Goal: Communication & Community: Connect with others

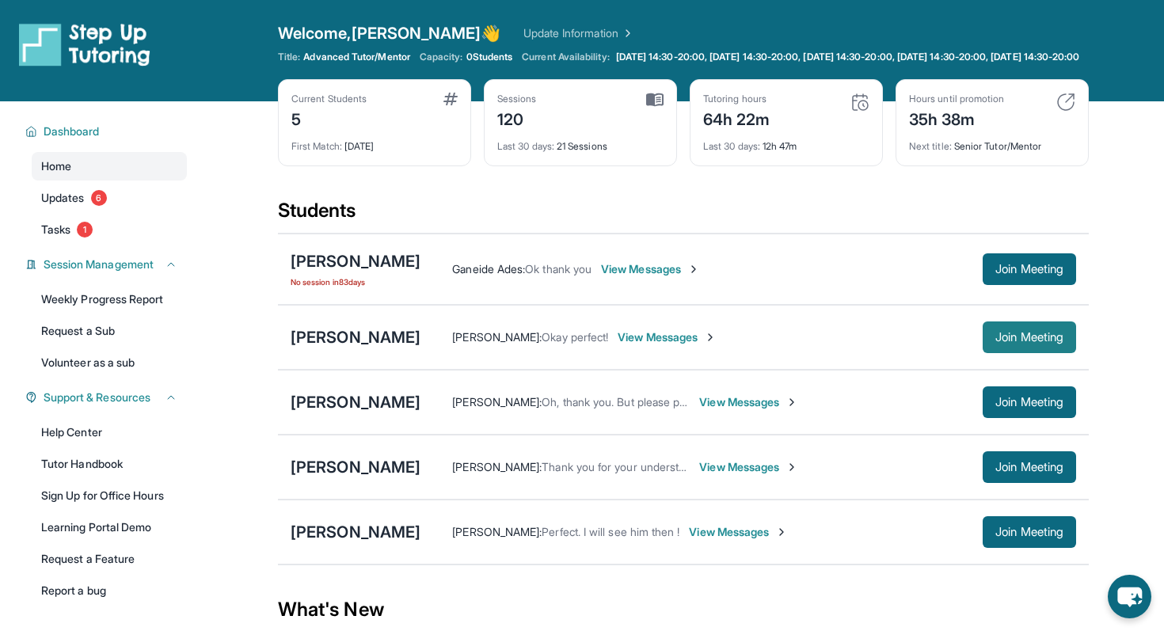
click at [1026, 337] on button "Join Meeting" at bounding box center [1029, 337] width 93 height 32
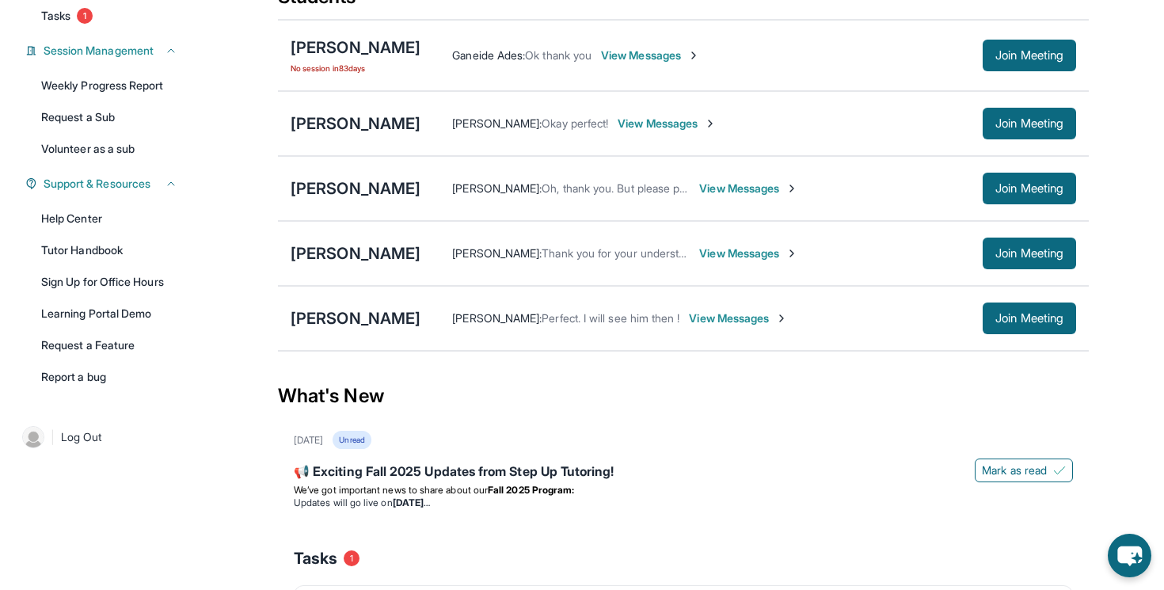
scroll to position [211, 0]
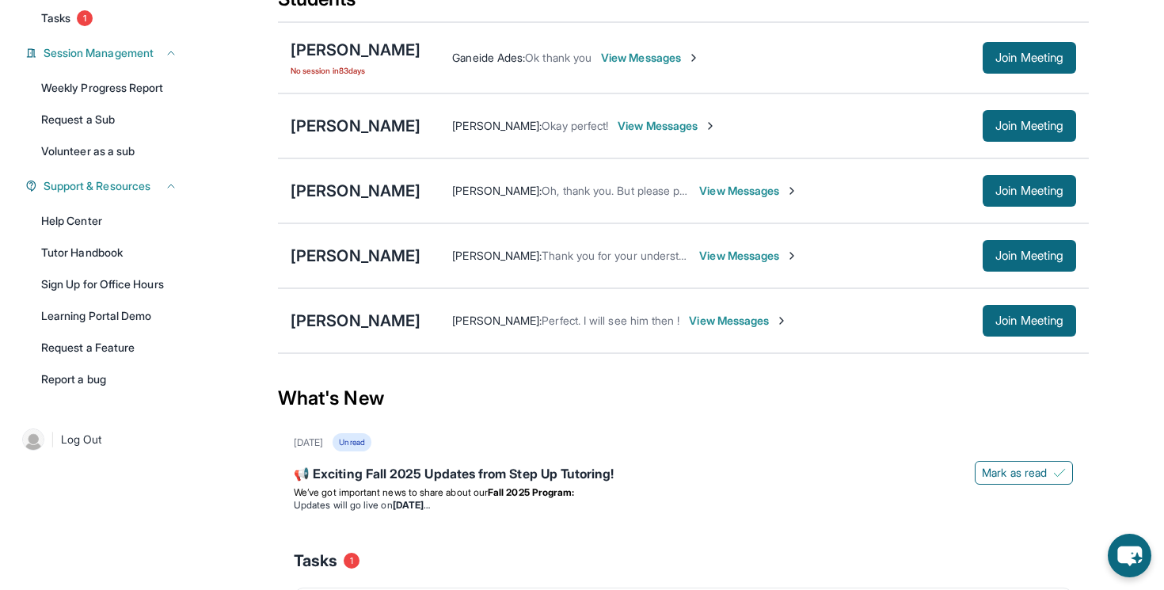
click at [759, 263] on span "View Messages" at bounding box center [748, 256] width 99 height 16
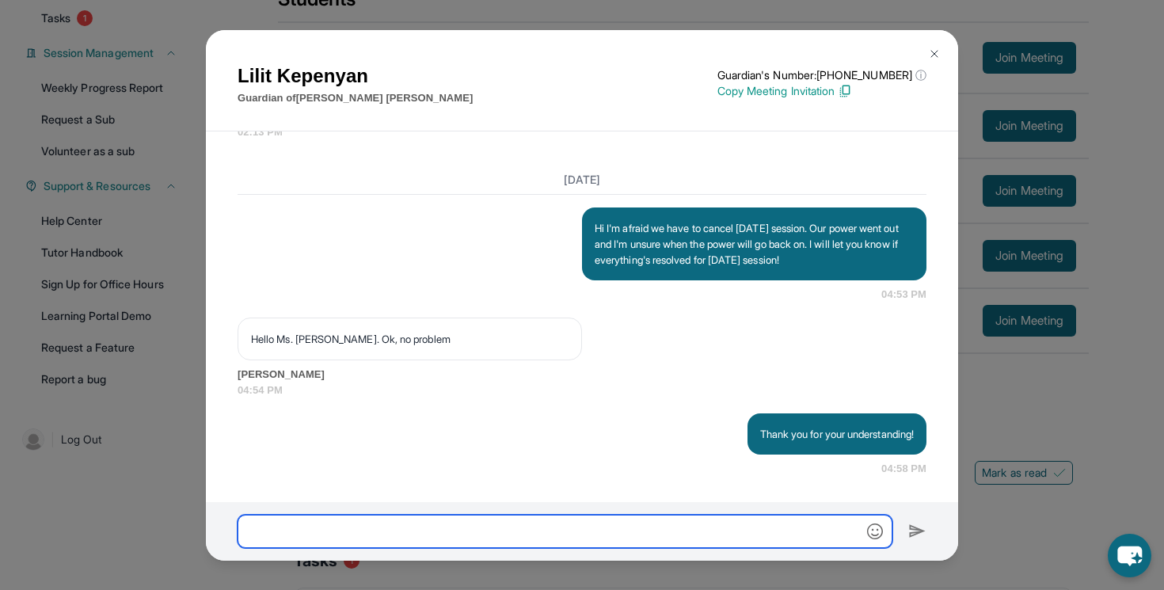
scroll to position [38111, 0]
click at [475, 533] on input "text" at bounding box center [565, 531] width 655 height 33
type input "**********"
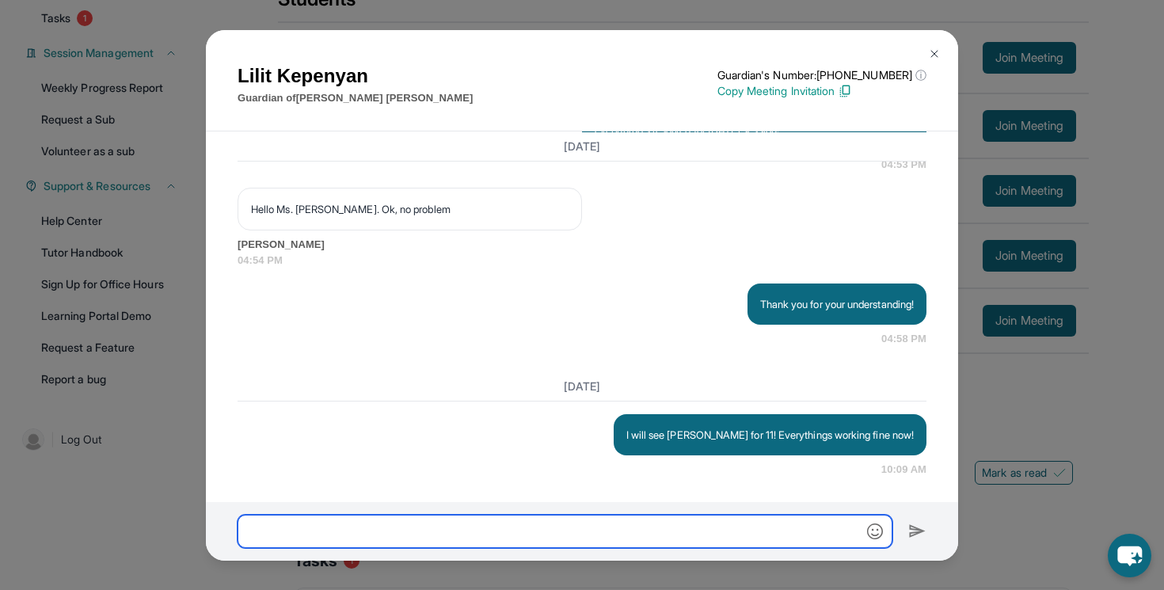
scroll to position [38241, 0]
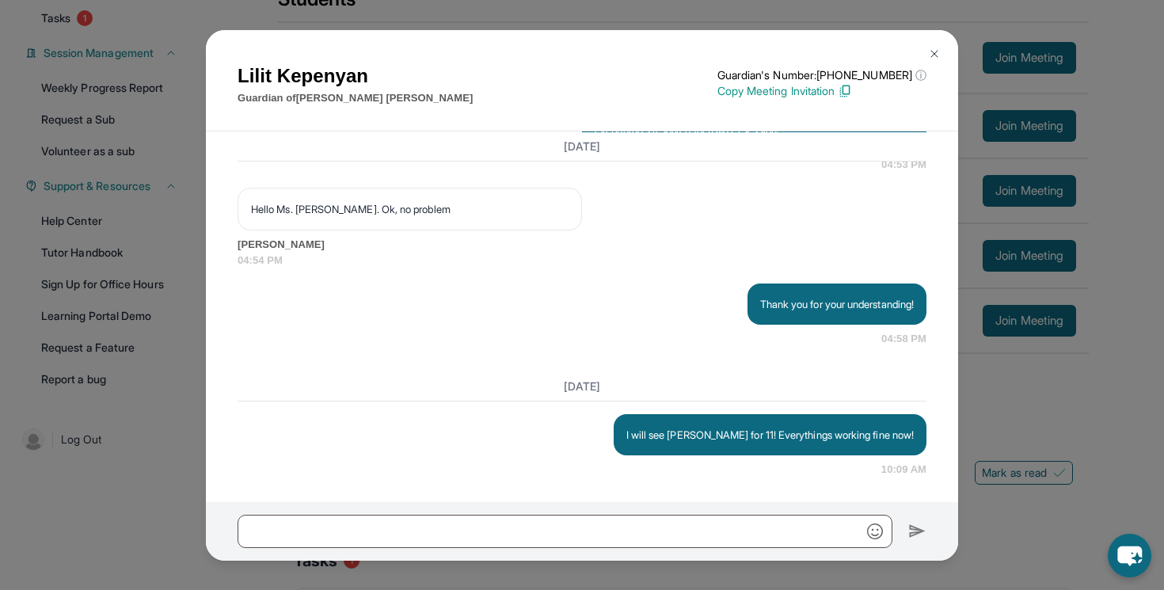
click at [1117, 406] on div "[PERSON_NAME] Guardian of [PERSON_NAME] Guardian's Number: [PHONE_NUMBER] ⓘ Thi…" at bounding box center [582, 295] width 1164 height 590
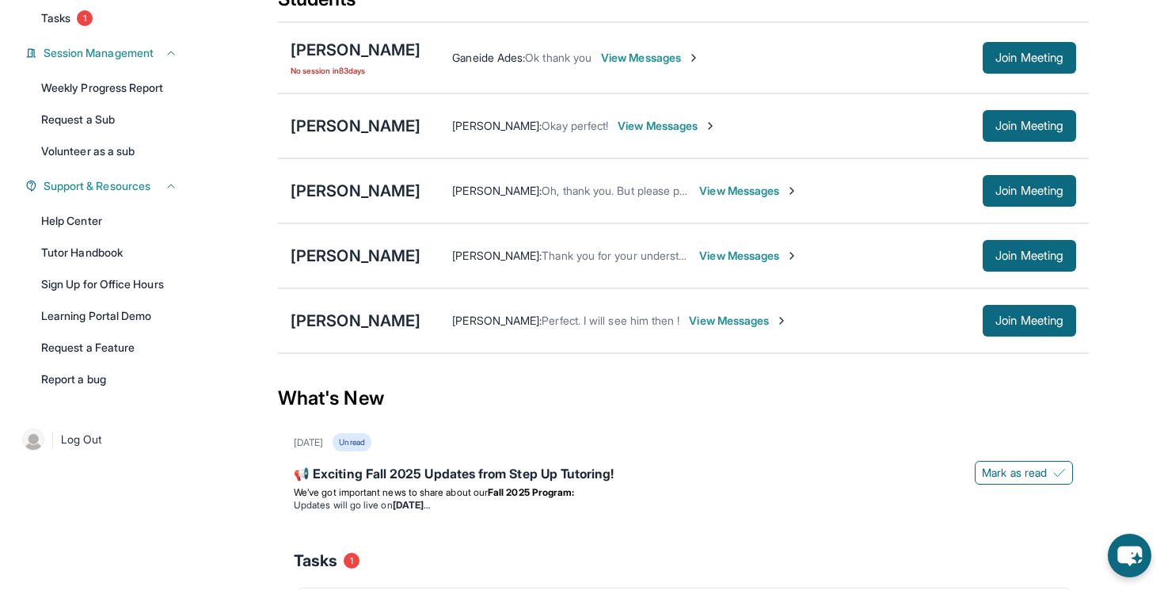
click at [773, 199] on span "View Messages" at bounding box center [748, 191] width 99 height 16
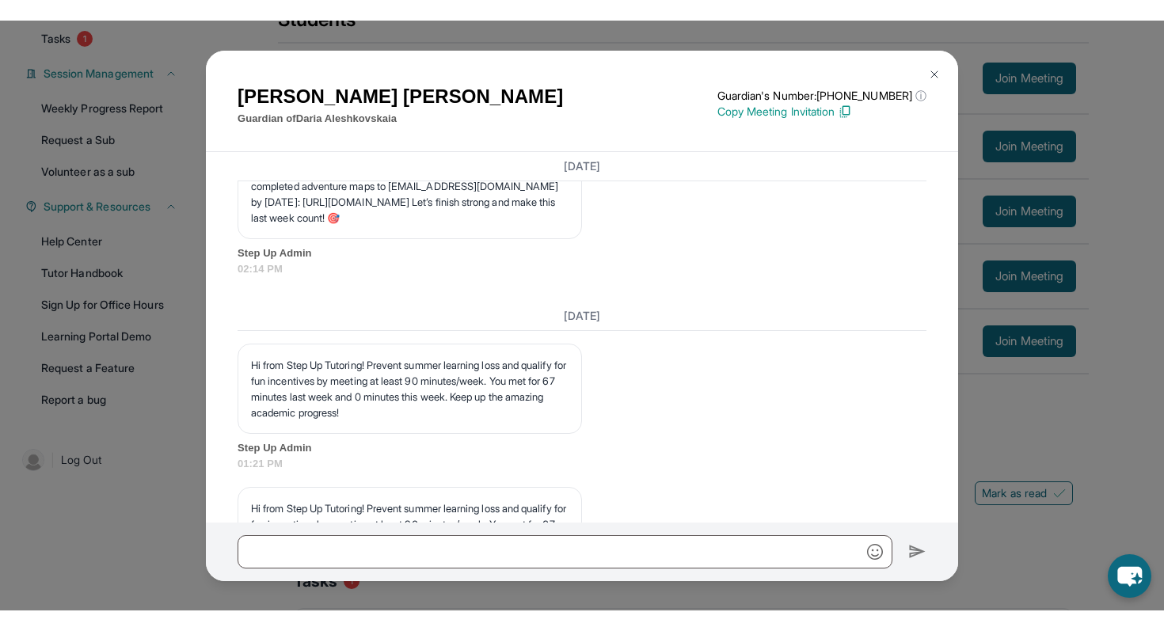
scroll to position [16264, 0]
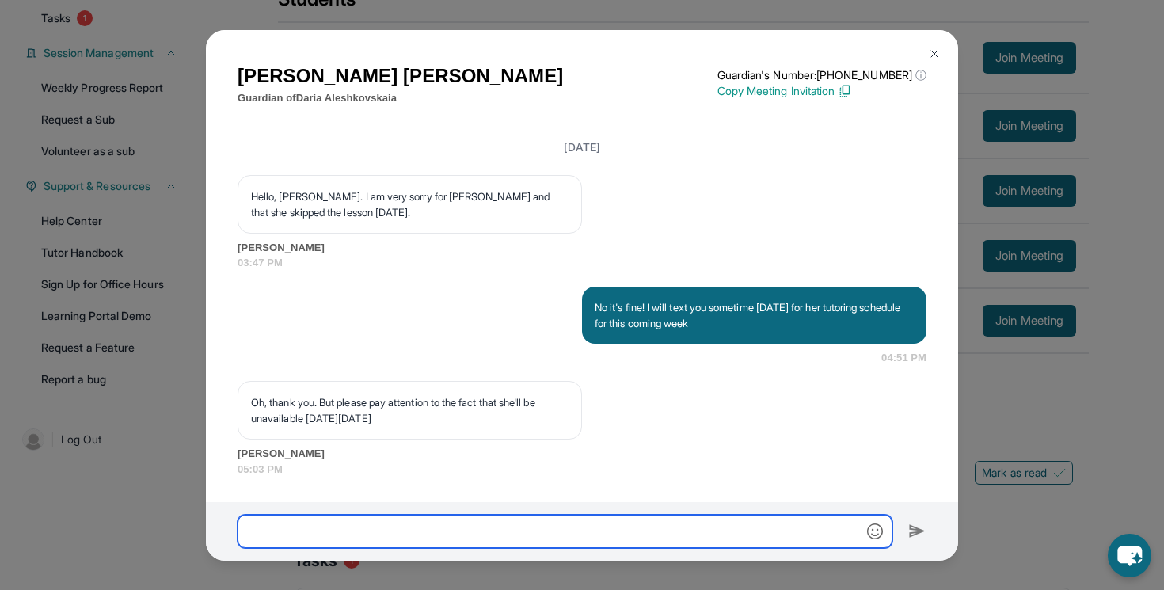
click at [393, 530] on input "text" at bounding box center [565, 531] width 655 height 33
drag, startPoint x: 497, startPoint y: 526, endPoint x: 751, endPoint y: 549, distance: 254.4
click at [751, 549] on div "**********" at bounding box center [582, 531] width 752 height 59
type input "**********"
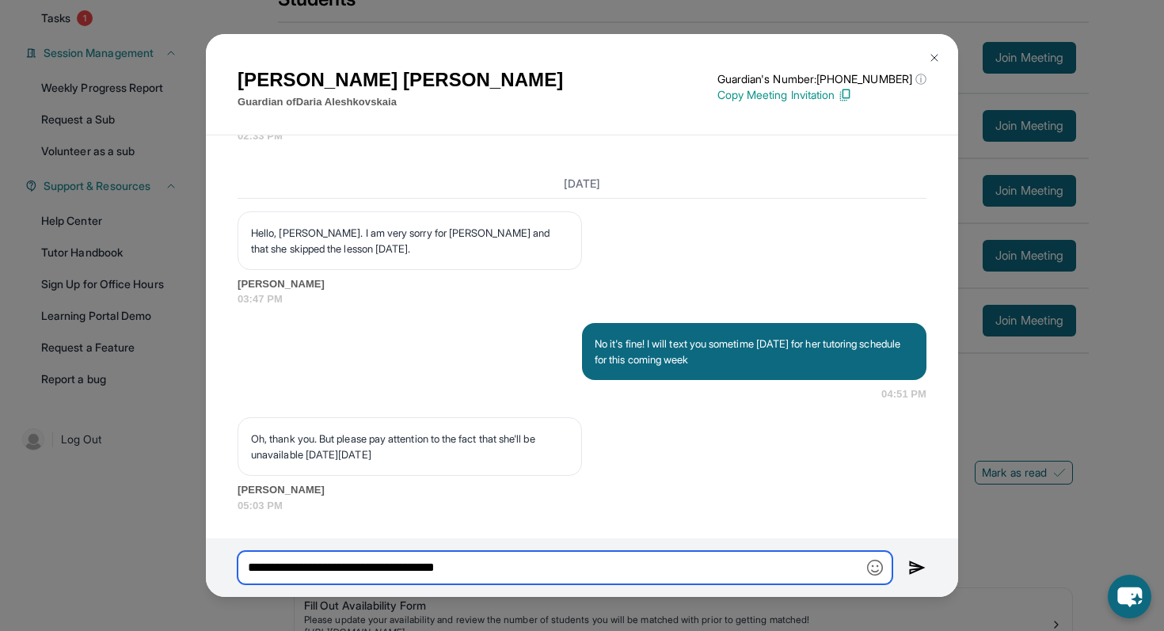
scroll to position [16232, 0]
click at [370, 570] on input "**********" at bounding box center [565, 567] width 655 height 33
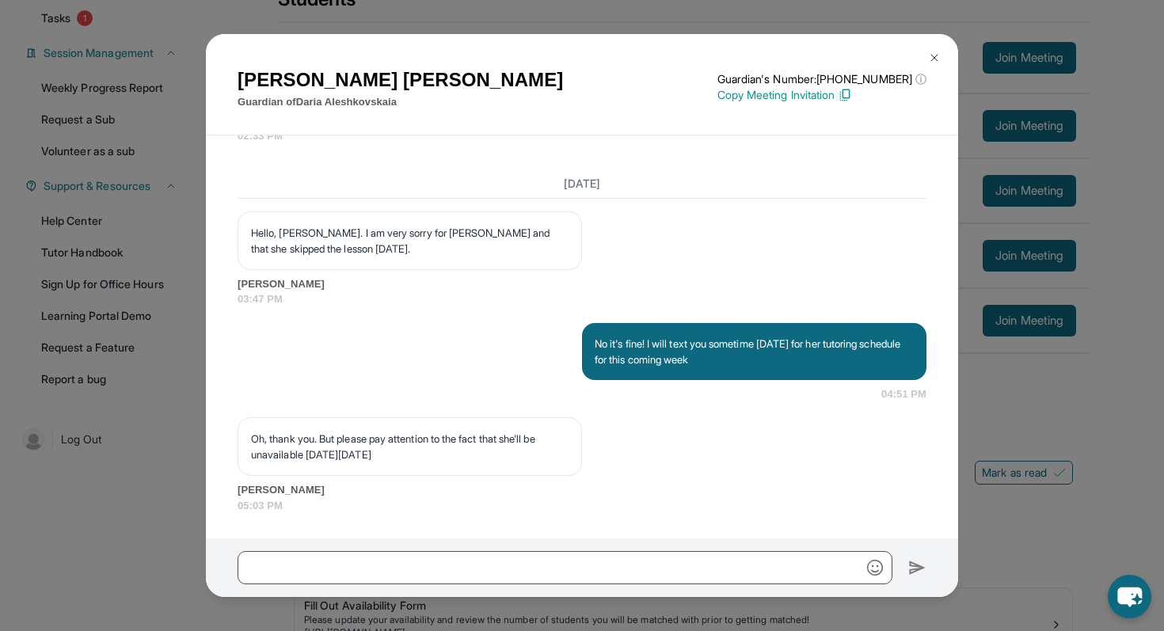
click at [942, 55] on button at bounding box center [934, 58] width 32 height 32
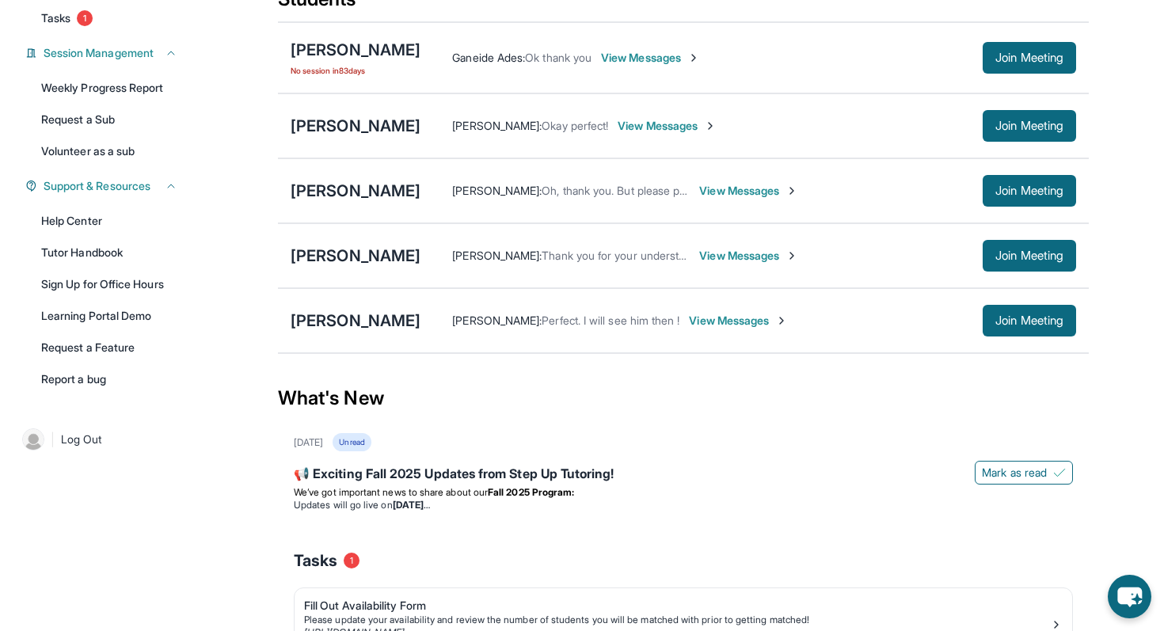
click at [739, 264] on span "View Messages" at bounding box center [748, 256] width 99 height 16
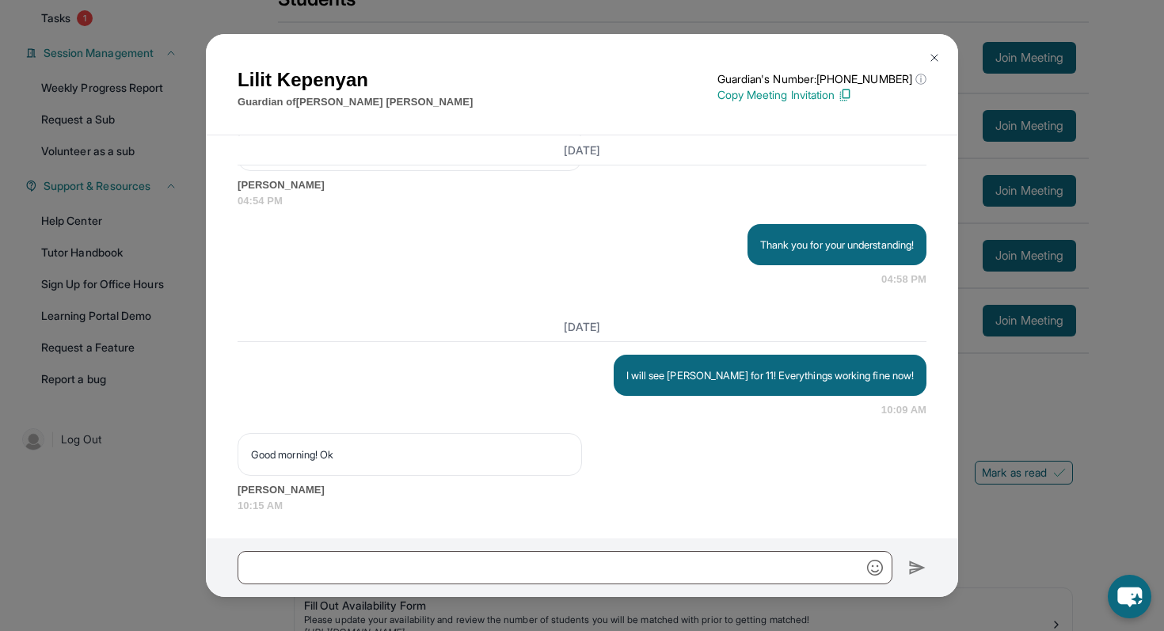
scroll to position [38304, 0]
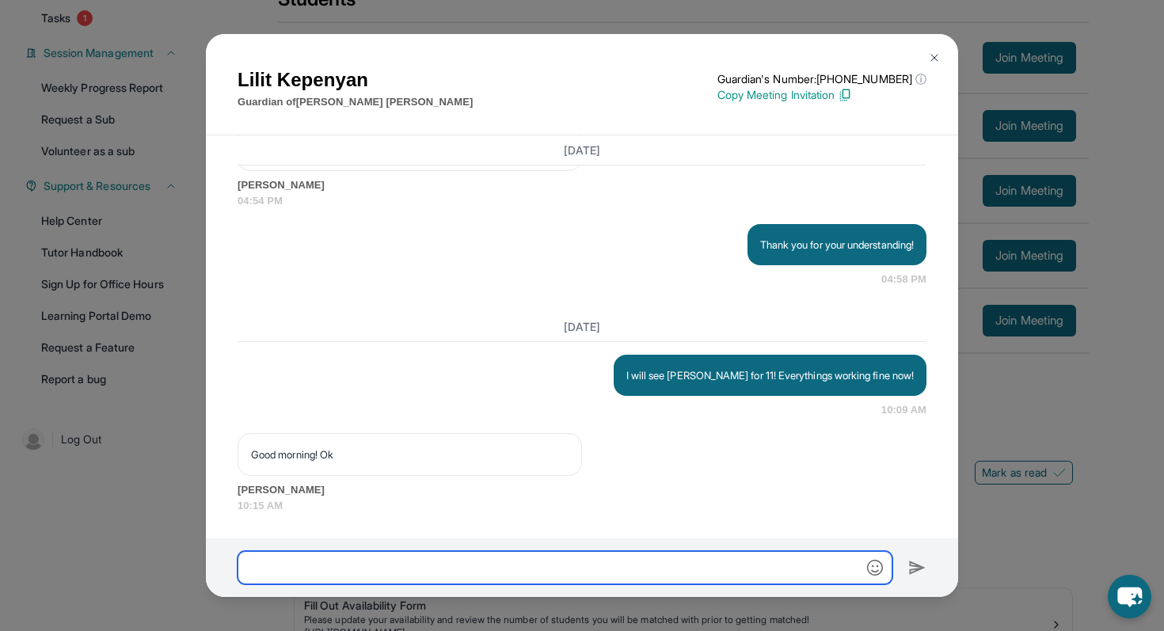
click at [546, 559] on input "text" at bounding box center [565, 567] width 655 height 33
type input "*"
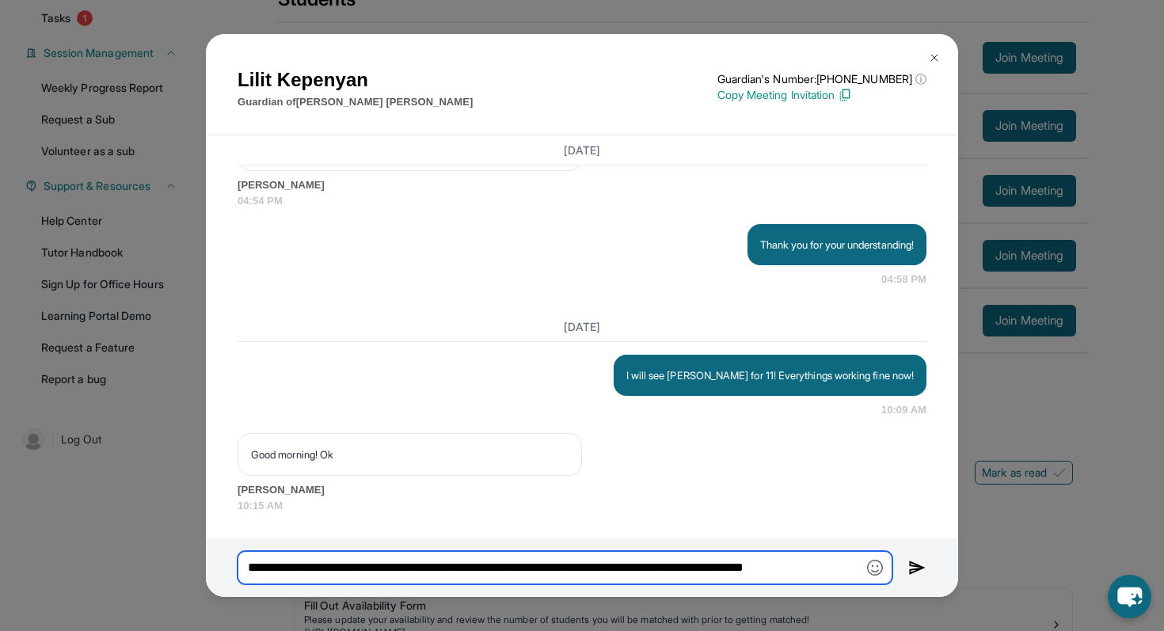
type input "**********"
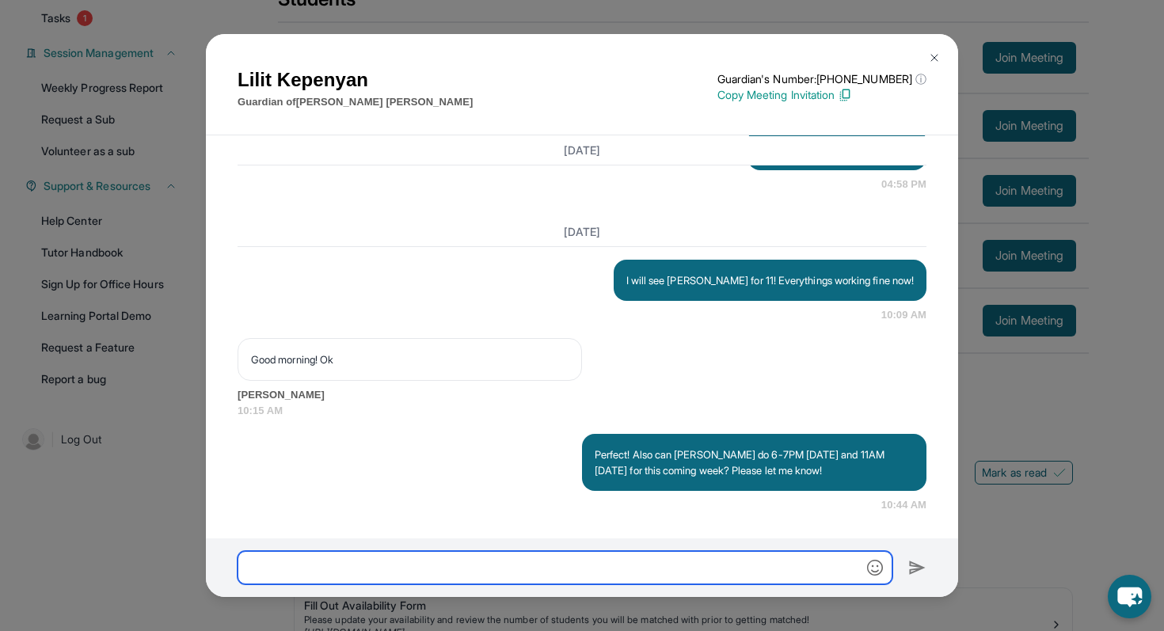
scroll to position [38399, 0]
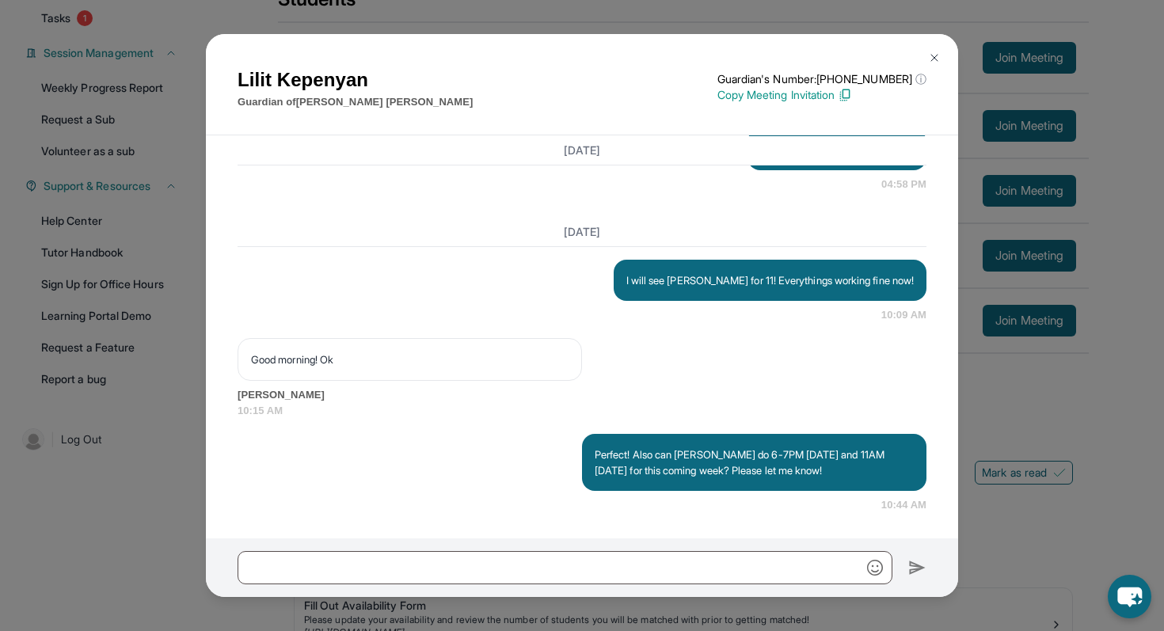
click at [930, 58] on img at bounding box center [934, 57] width 13 height 13
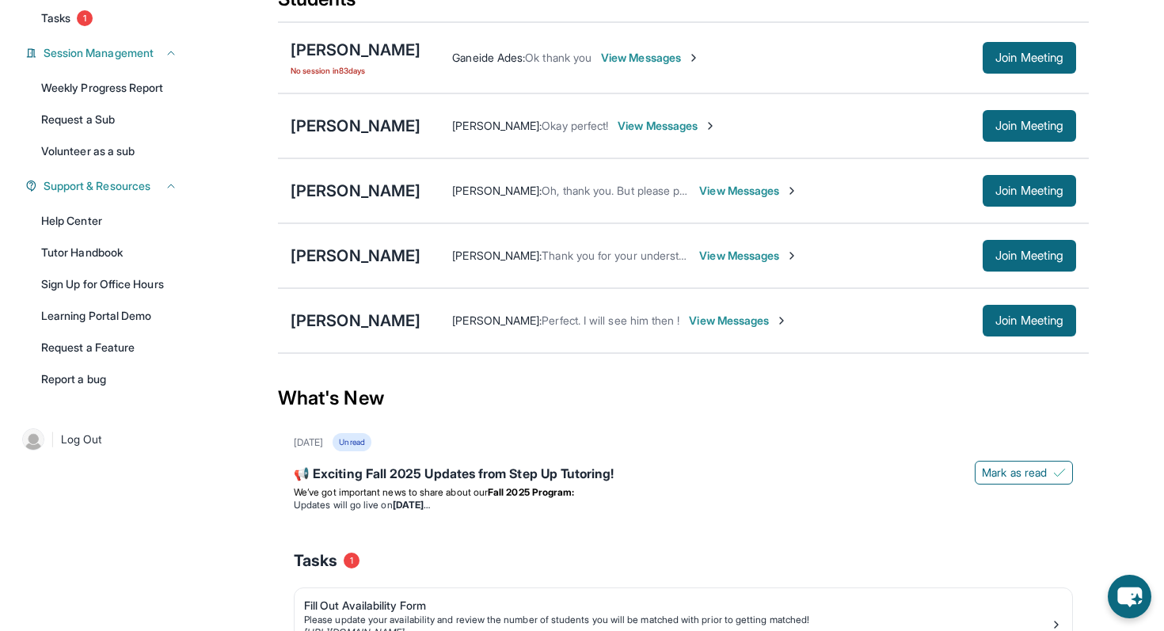
click at [689, 329] on span "View Messages" at bounding box center [738, 321] width 99 height 16
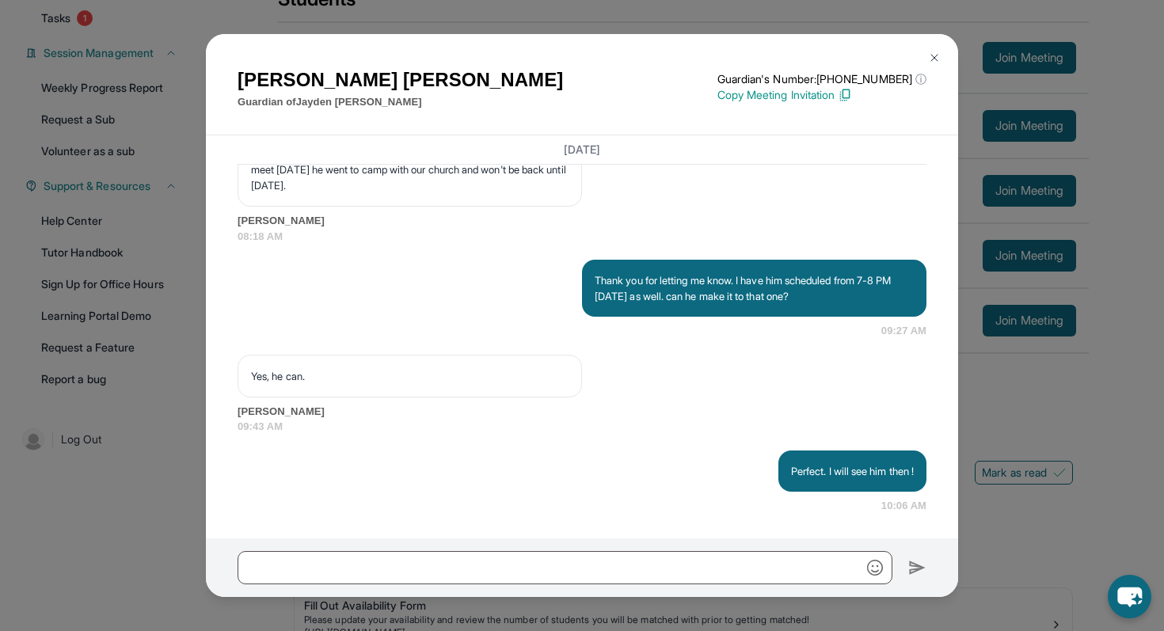
scroll to position [13659, 0]
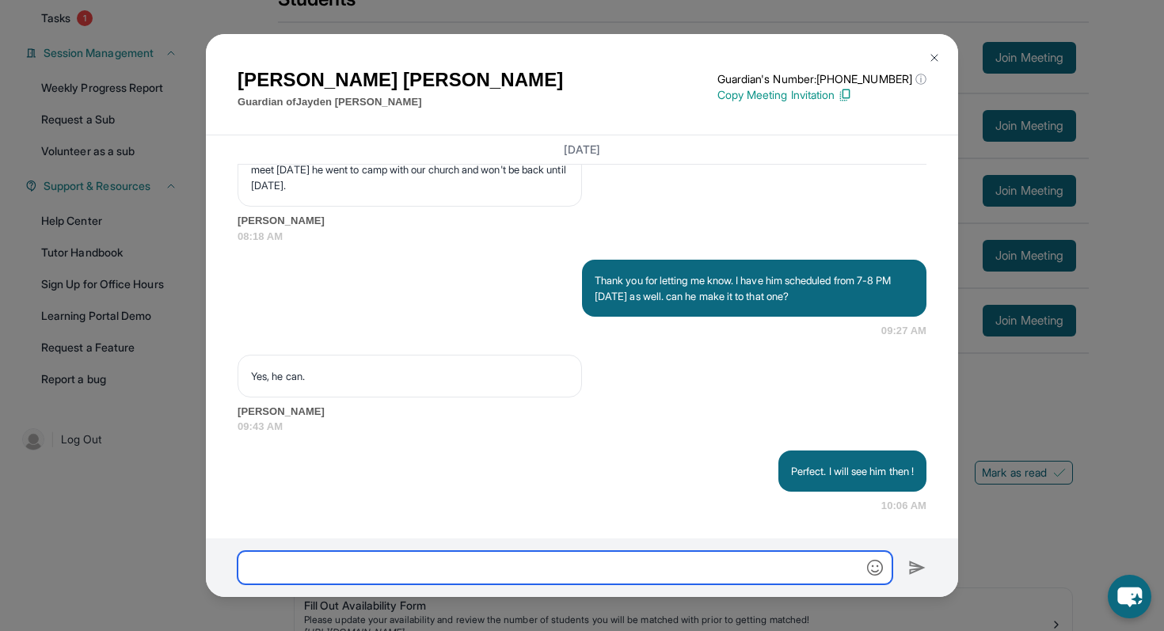
click at [438, 568] on input "text" at bounding box center [565, 567] width 655 height 33
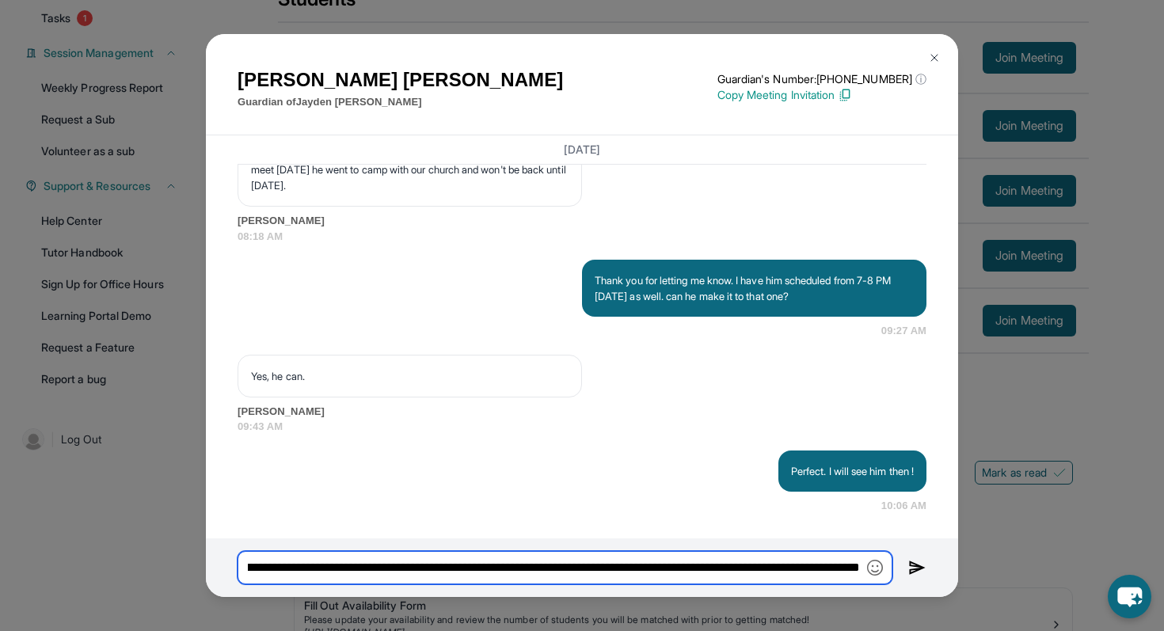
type input "**********"
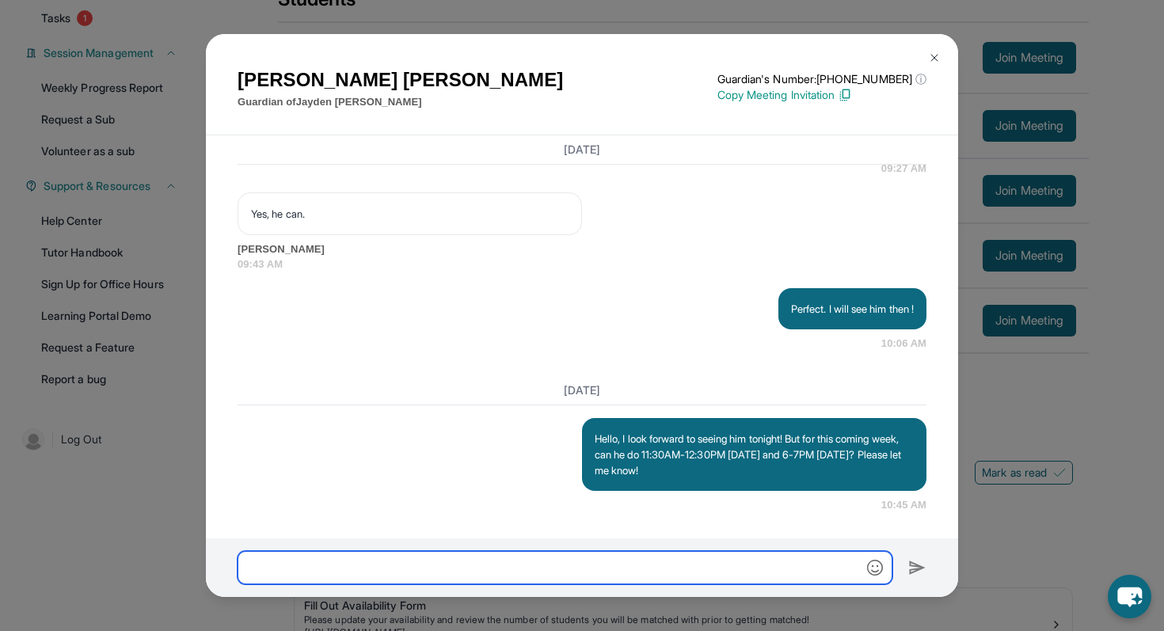
scroll to position [13821, 0]
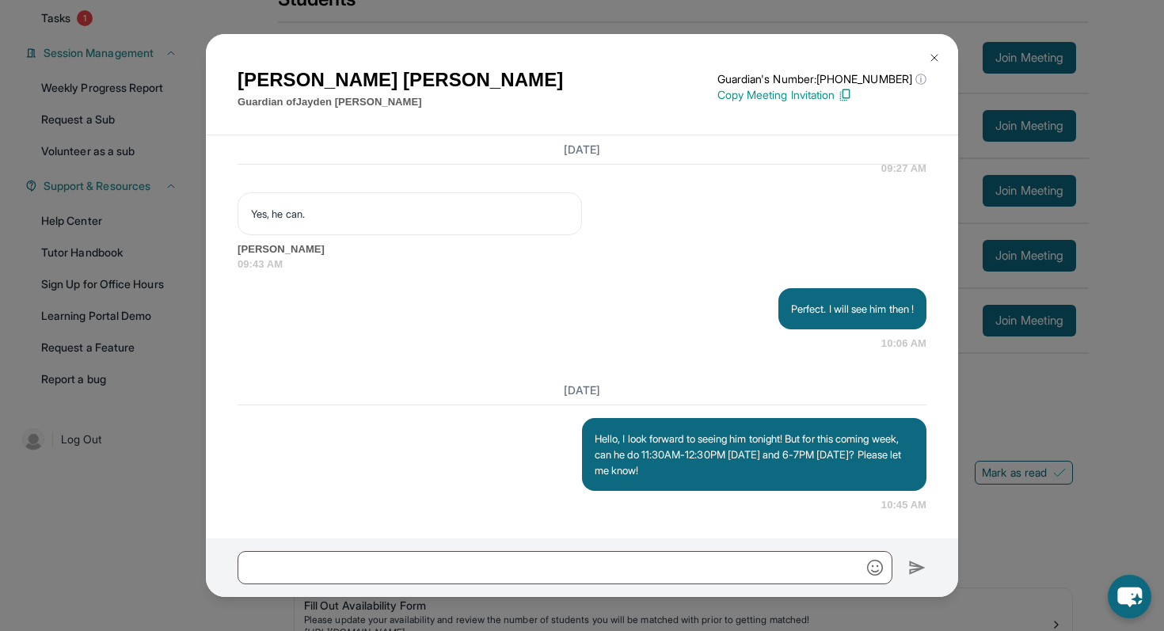
click at [930, 58] on img at bounding box center [934, 57] width 13 height 13
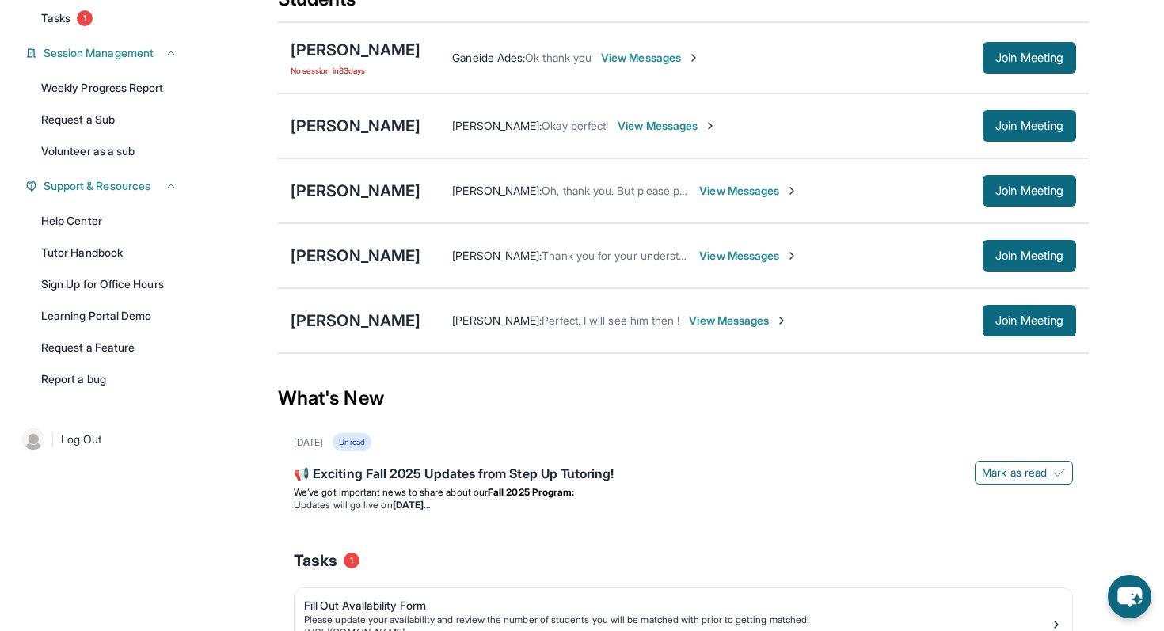
click at [732, 199] on span "View Messages" at bounding box center [748, 191] width 99 height 16
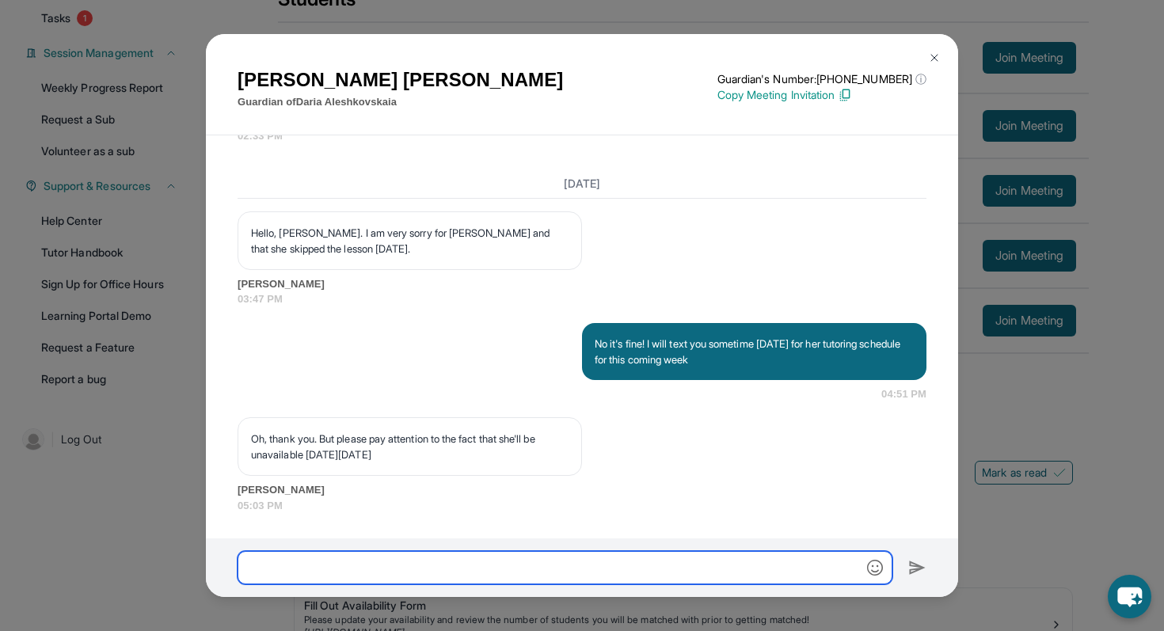
scroll to position [16231, 0]
click at [466, 554] on input "text" at bounding box center [565, 567] width 655 height 33
type input "**********"
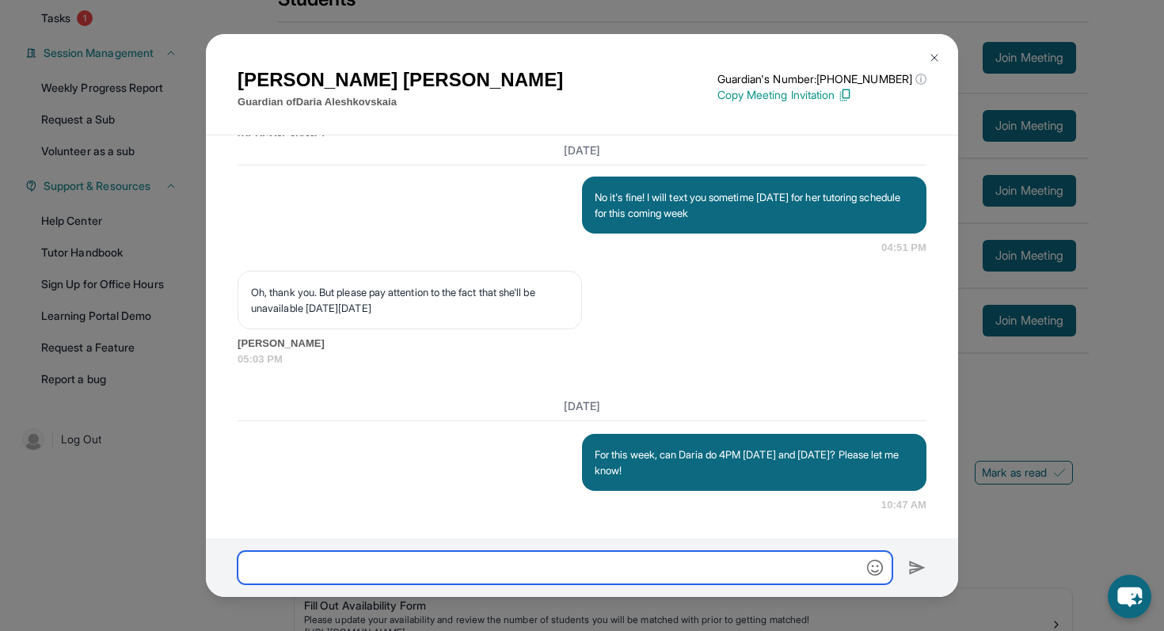
scroll to position [16377, 0]
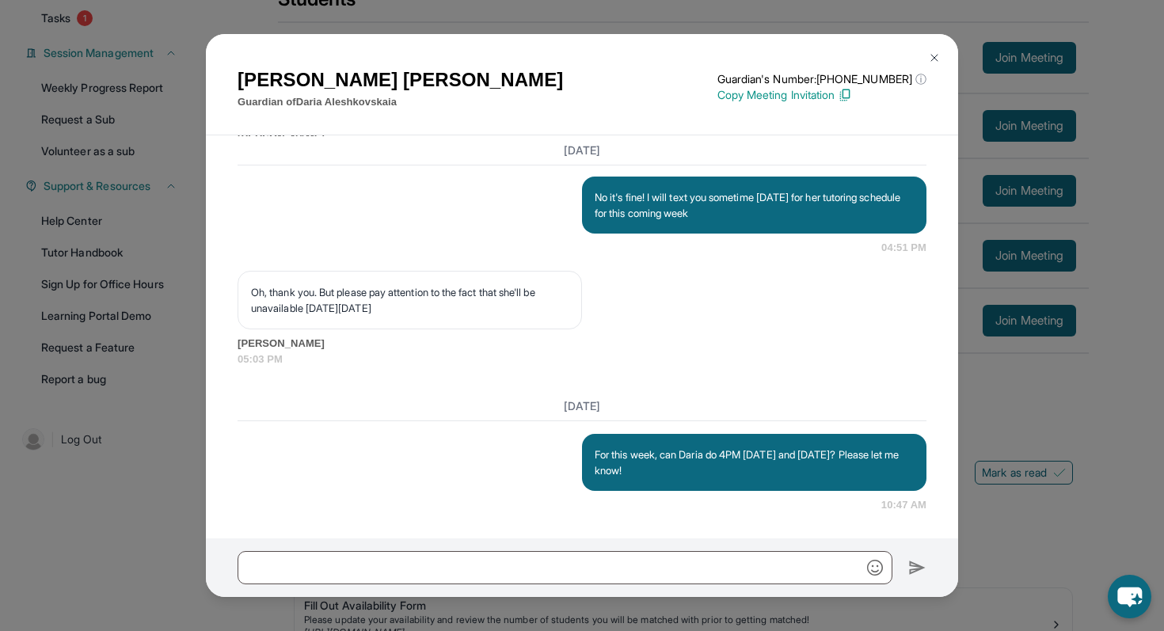
click at [1157, 264] on div "[PERSON_NAME] Guardian of [PERSON_NAME] Guardian's Number: [PHONE_NUMBER] ⓘ Thi…" at bounding box center [582, 315] width 1164 height 631
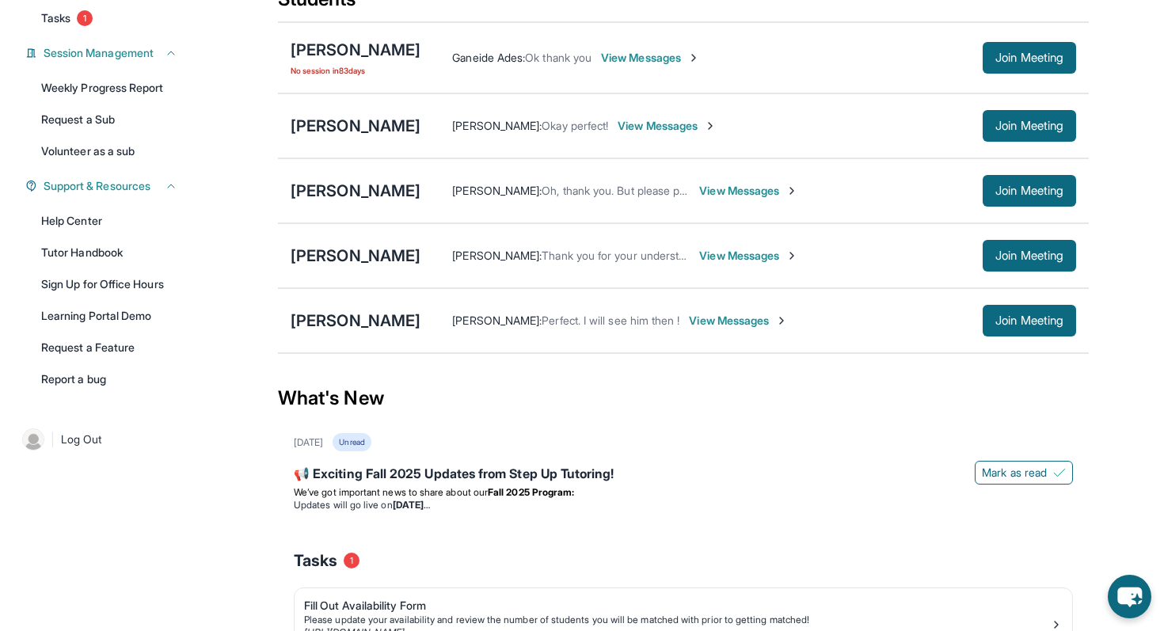
click at [790, 262] on img at bounding box center [791, 255] width 13 height 13
click at [1009, 260] on span "Join Meeting" at bounding box center [1029, 256] width 68 height 10
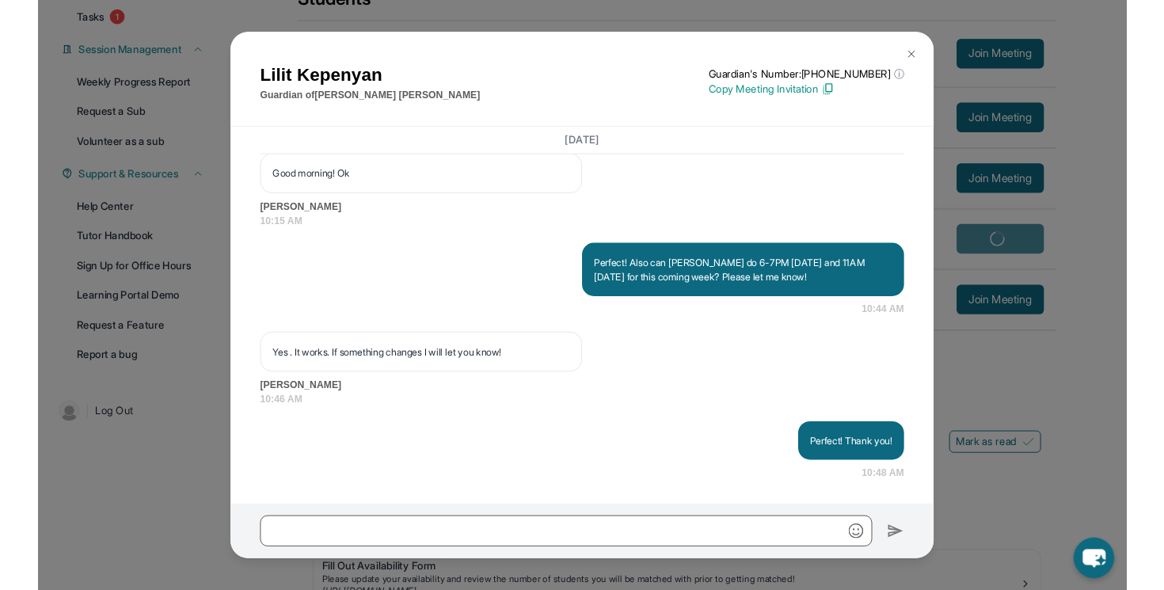
scroll to position [38573, 0]
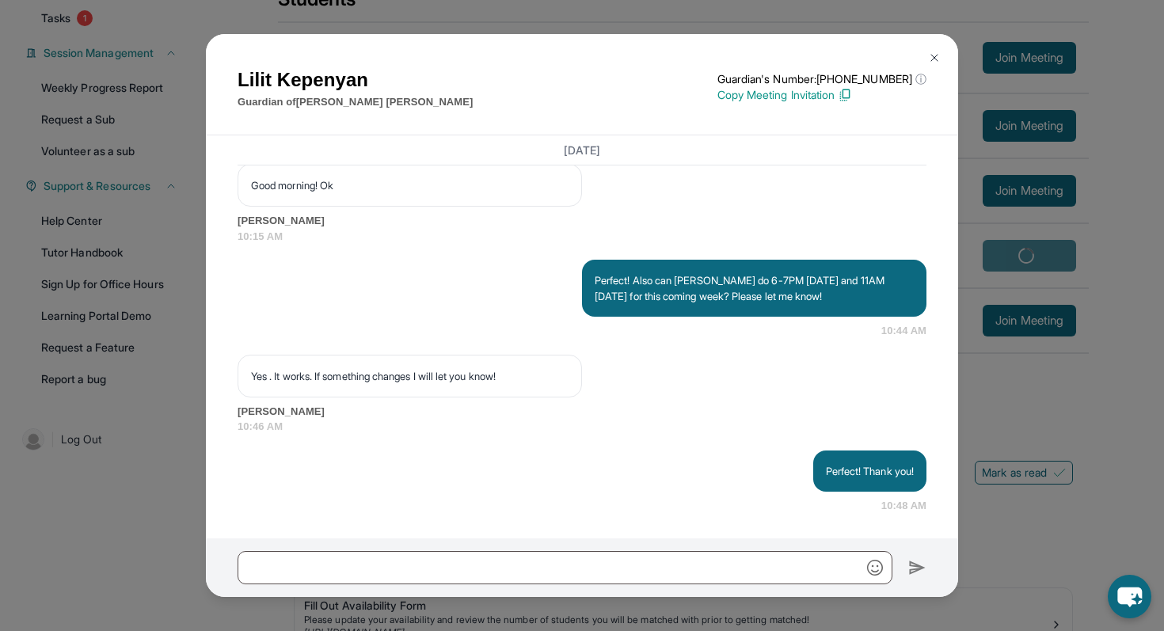
click at [933, 60] on img at bounding box center [934, 57] width 13 height 13
